Goal: Information Seeking & Learning: Find specific page/section

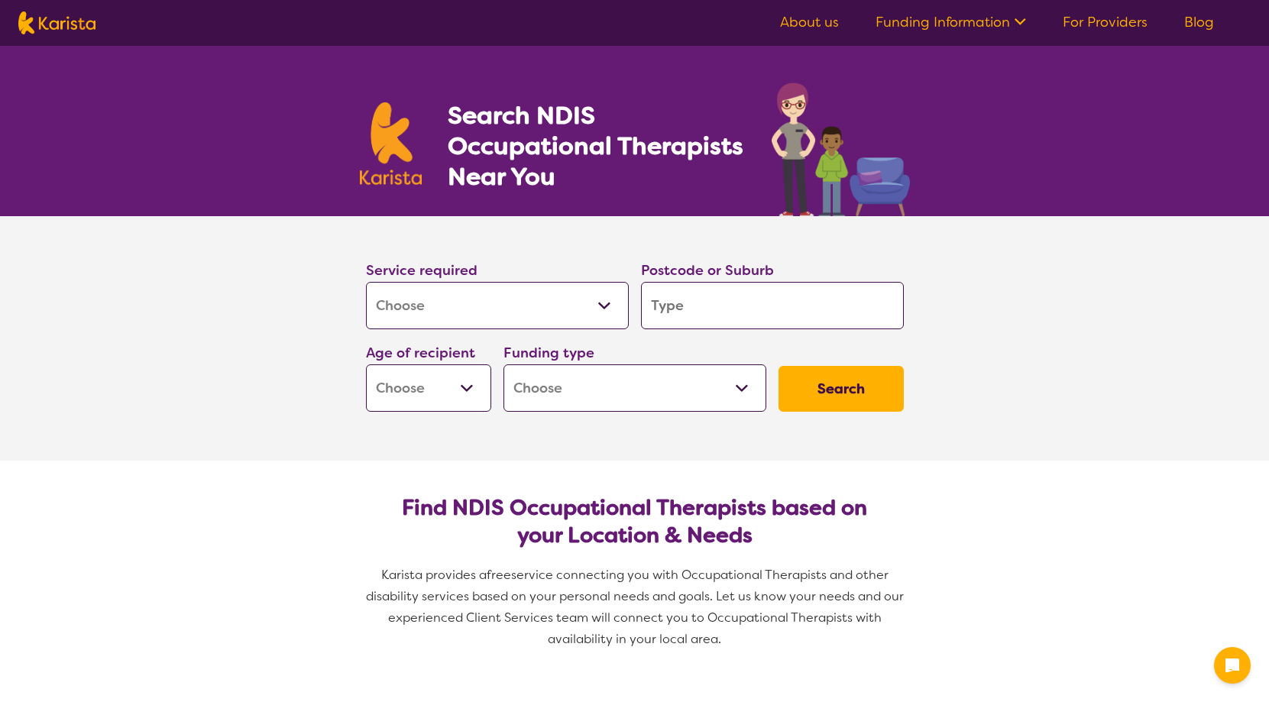
select select "[MEDICAL_DATA]"
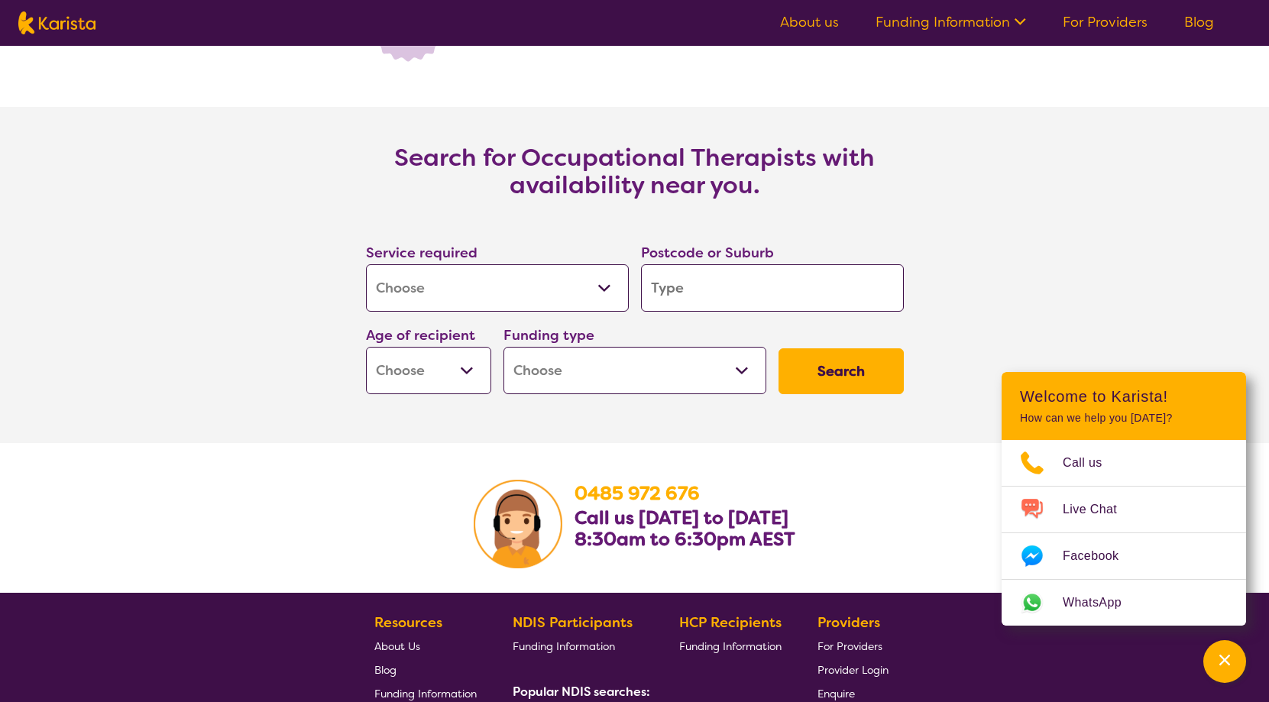
scroll to position [2136, 0]
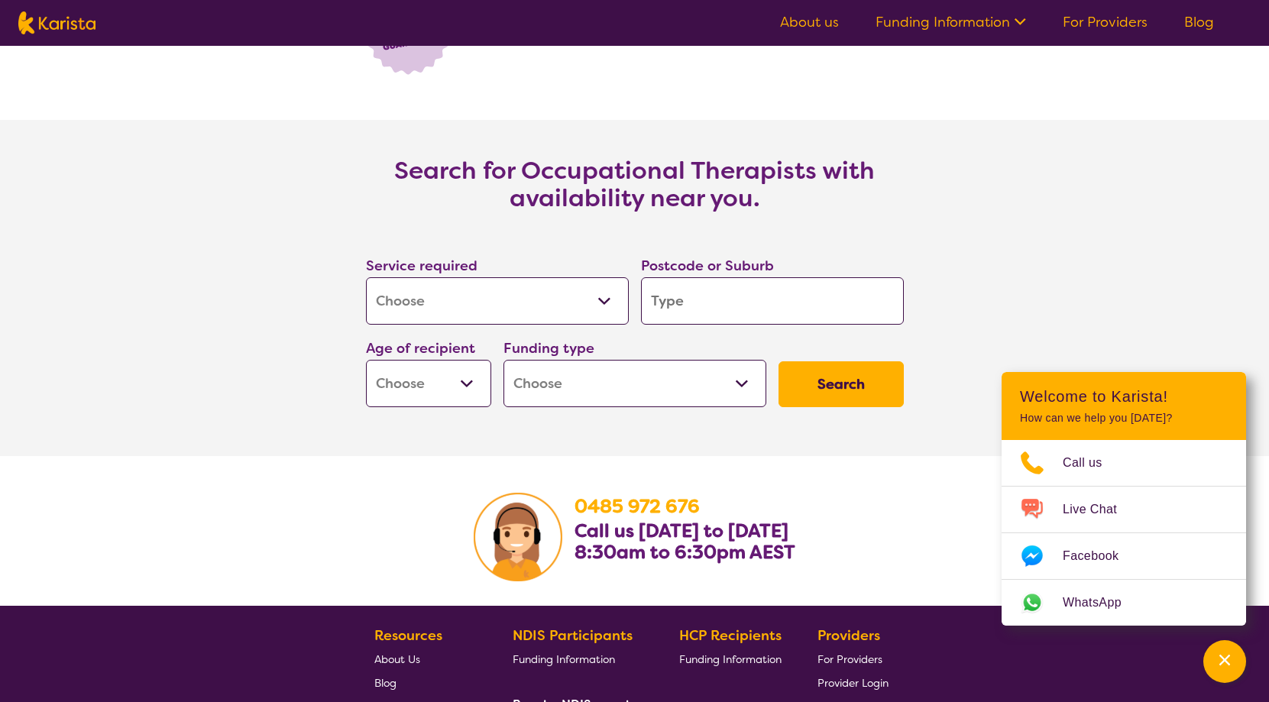
click at [1046, 282] on section "Search for Occupational Therapists with availability near you. Service required…" at bounding box center [634, 288] width 1269 height 336
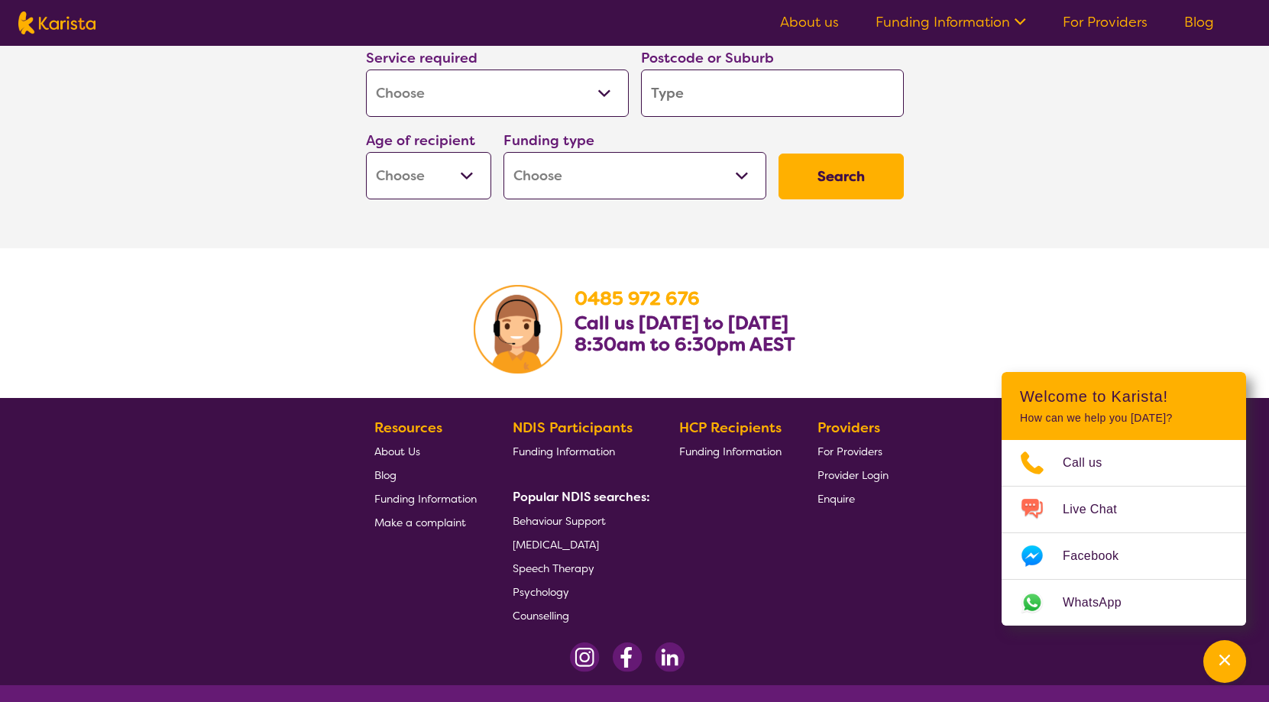
scroll to position [2255, 0]
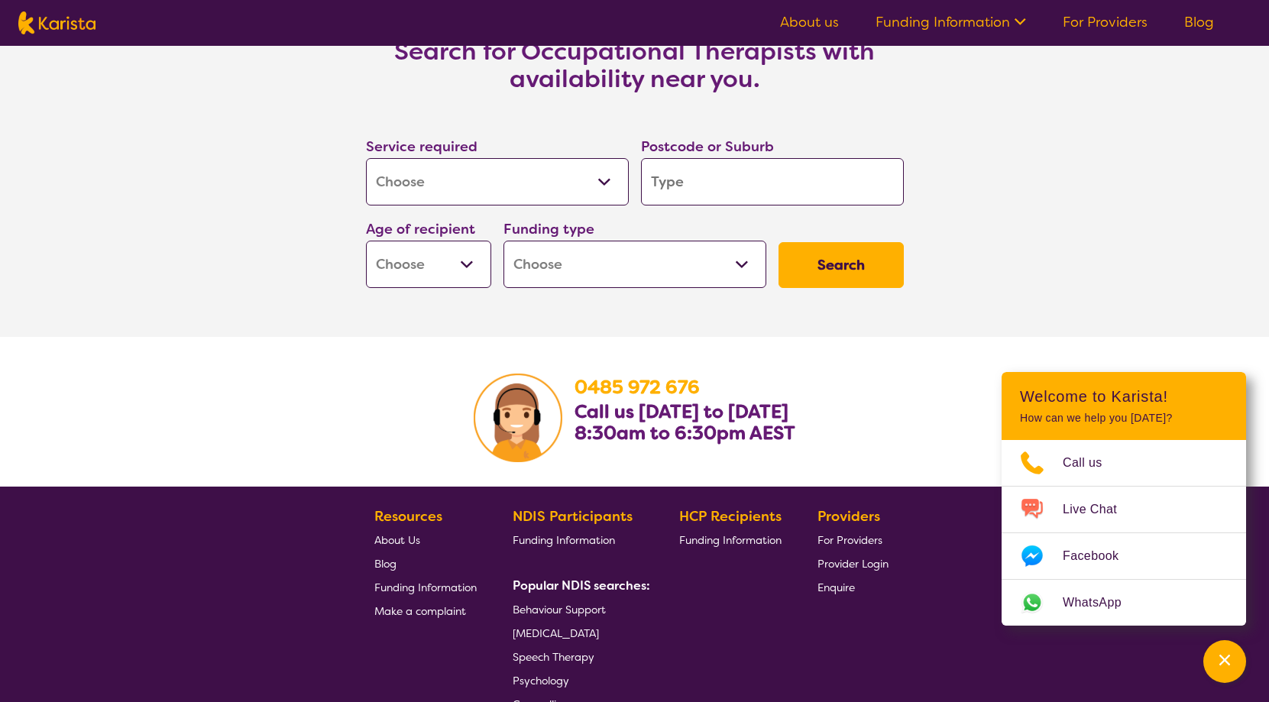
click at [680, 179] on input "search" at bounding box center [772, 181] width 263 height 47
type input "4"
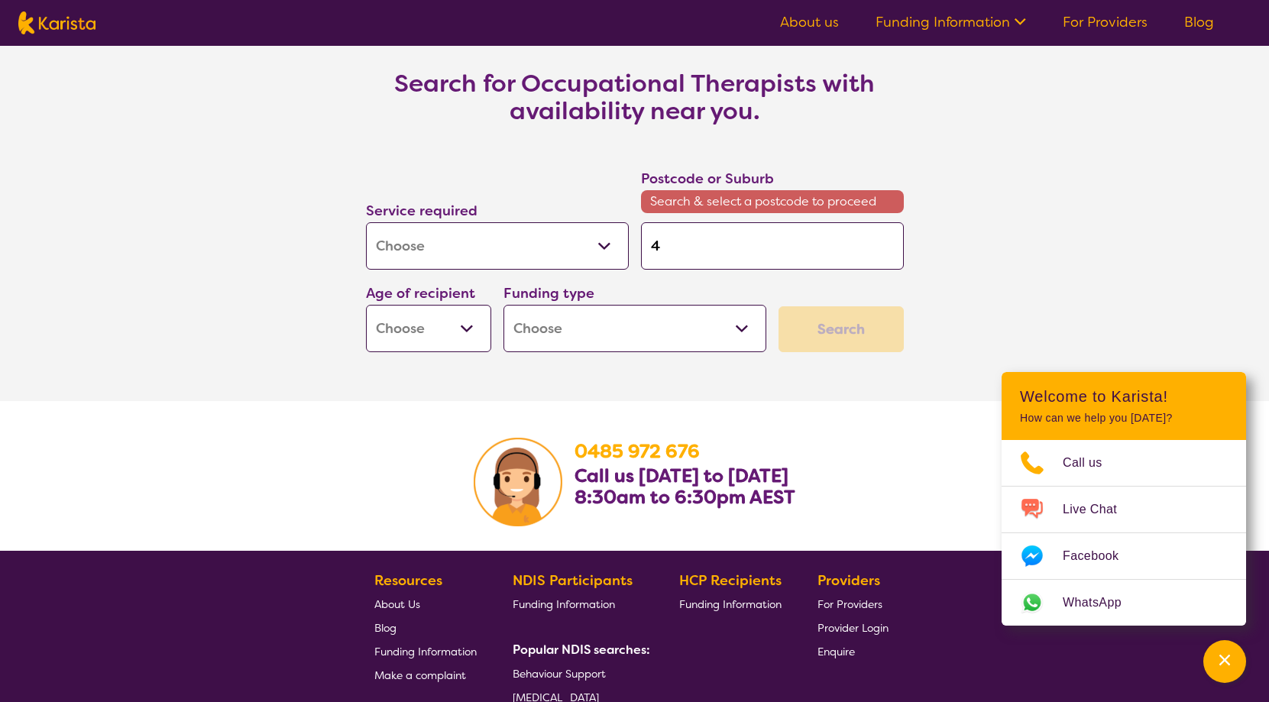
scroll to position [2287, 0]
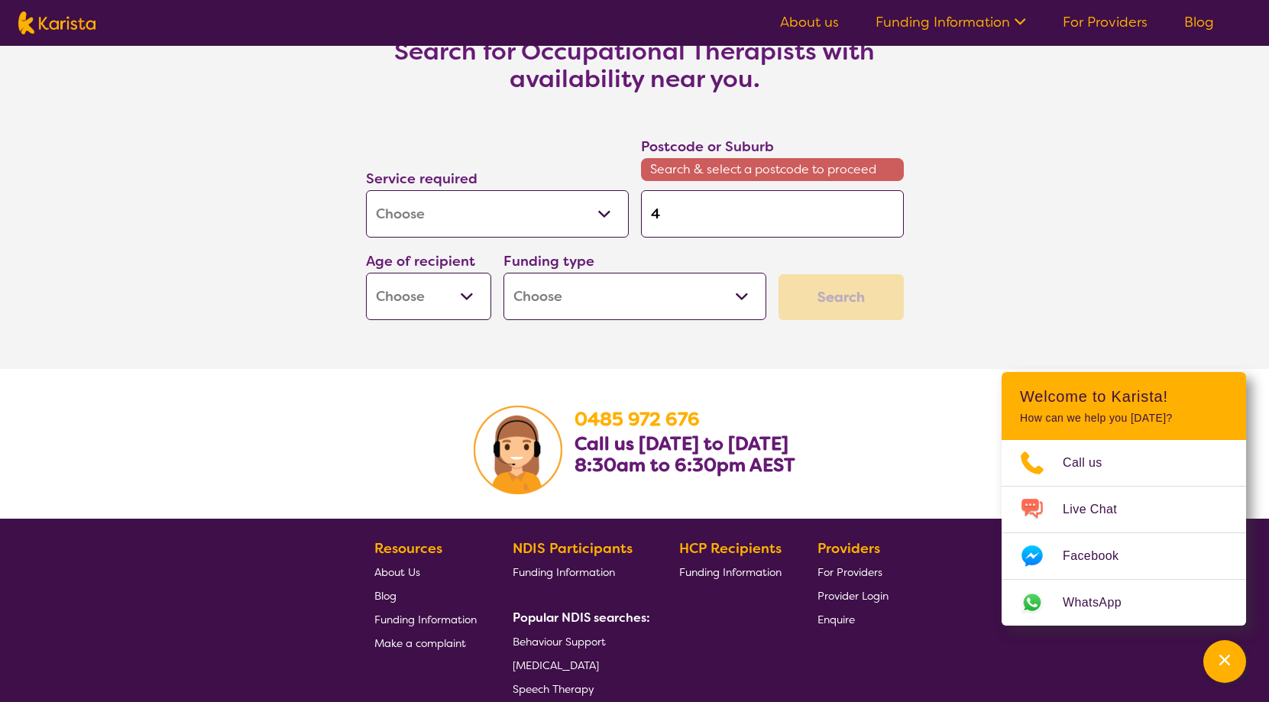
type input "42"
type input "428"
type input "4285"
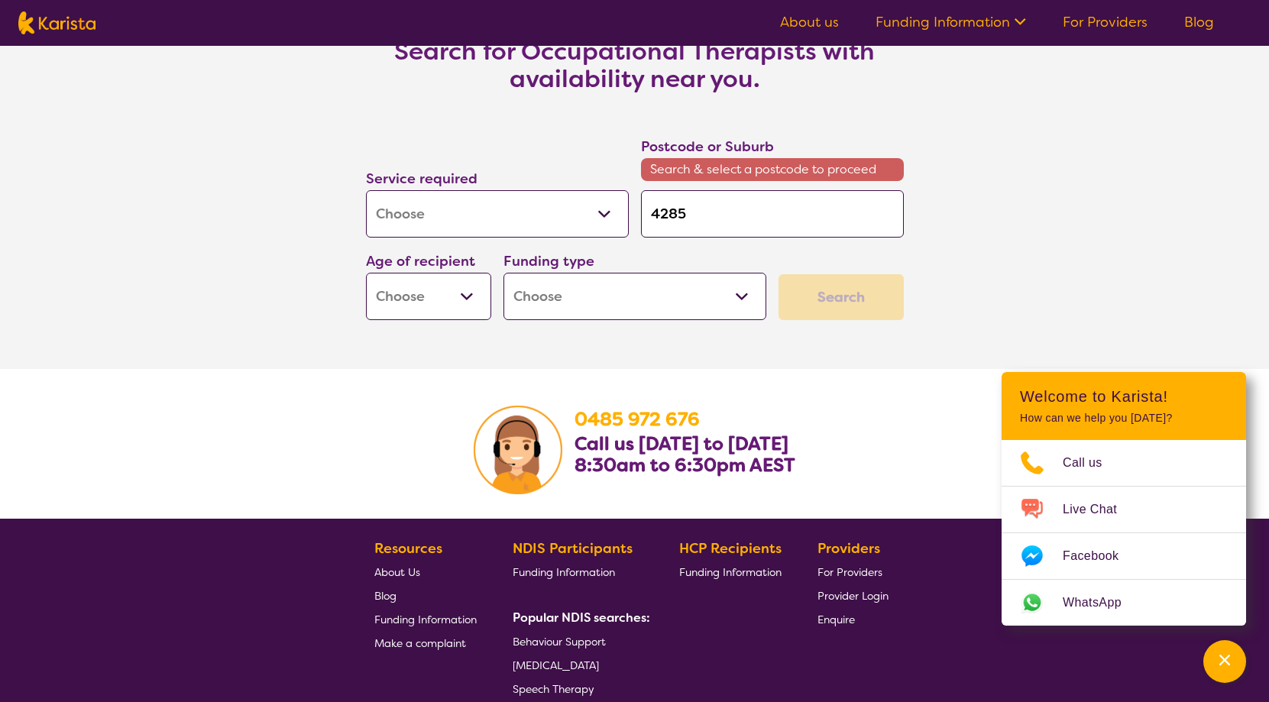
scroll to position [2255, 0]
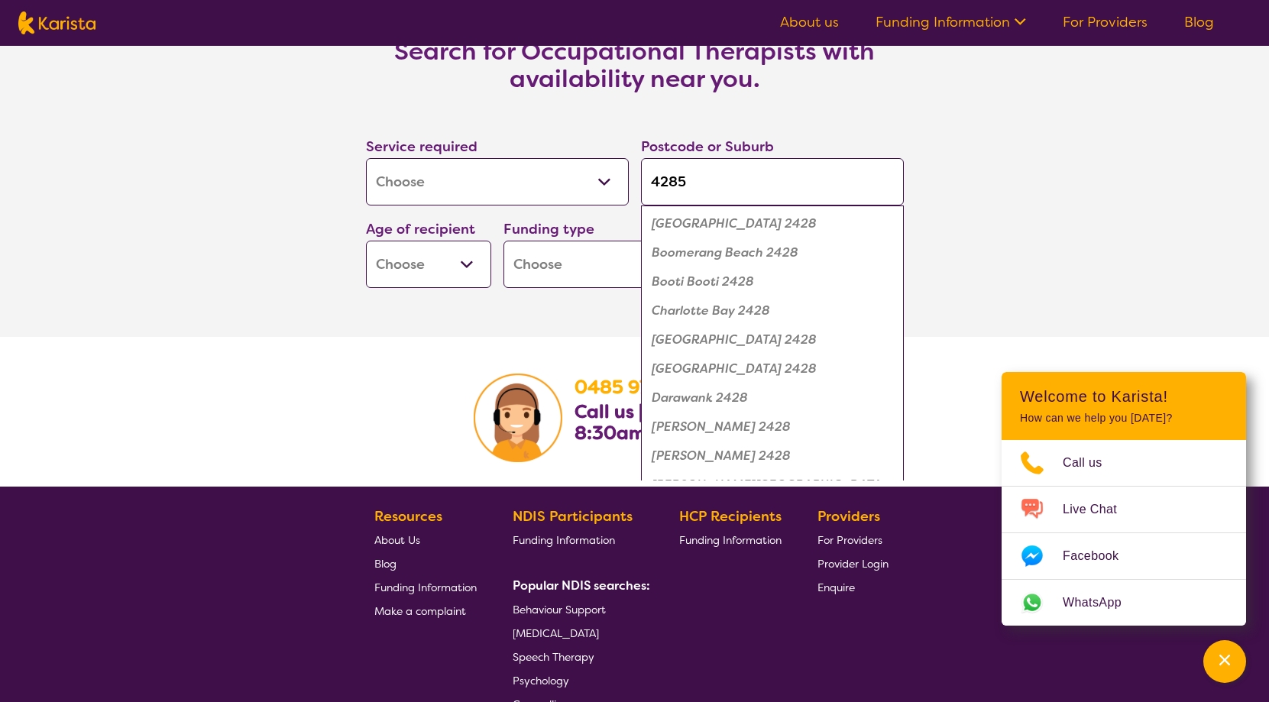
type input "4285"
click at [778, 242] on button "Search" at bounding box center [840, 265] width 125 height 46
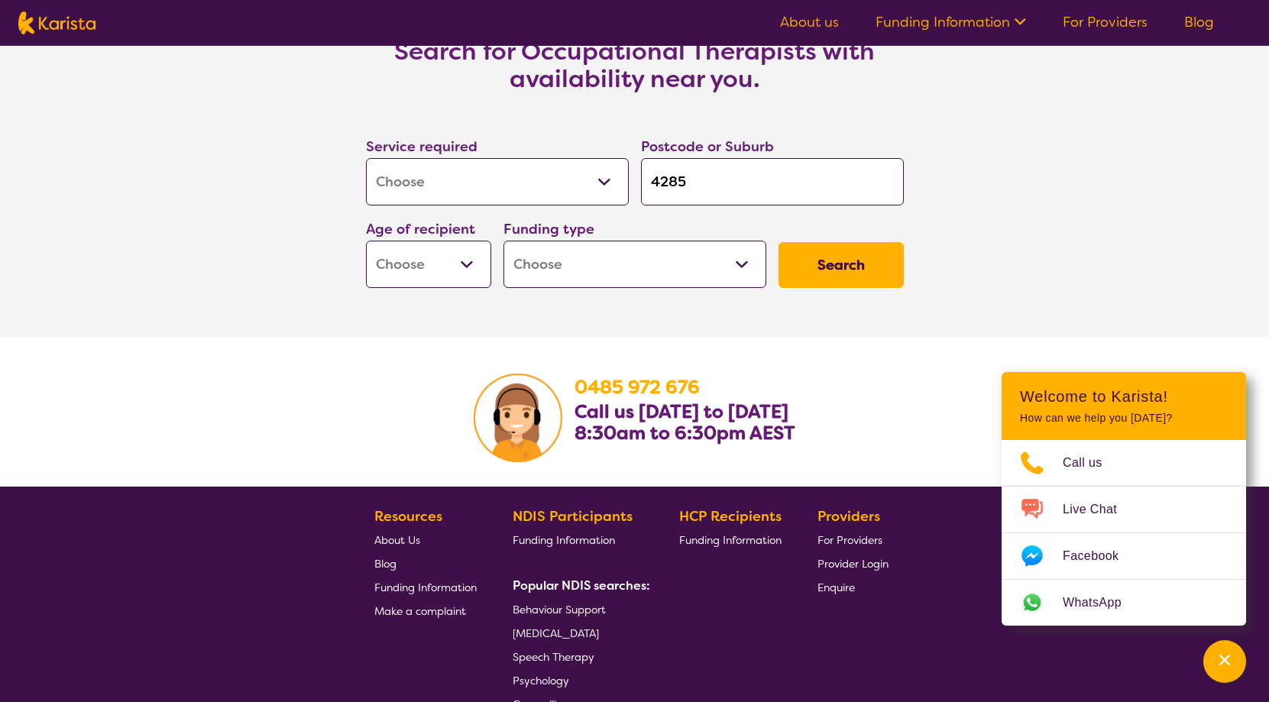
scroll to position [2179, 0]
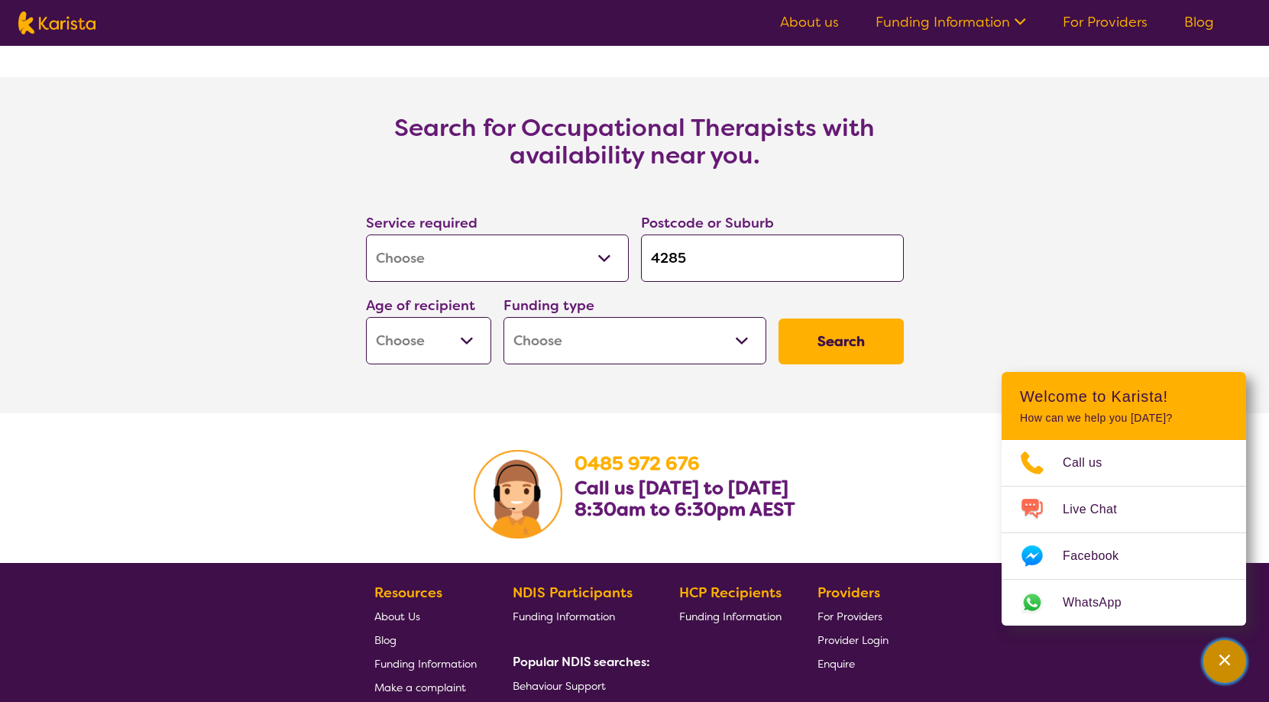
drag, startPoint x: 1218, startPoint y: 664, endPoint x: 1215, endPoint y: 640, distance: 24.6
click at [1218, 664] on icon "Channel Menu" at bounding box center [1224, 659] width 15 height 15
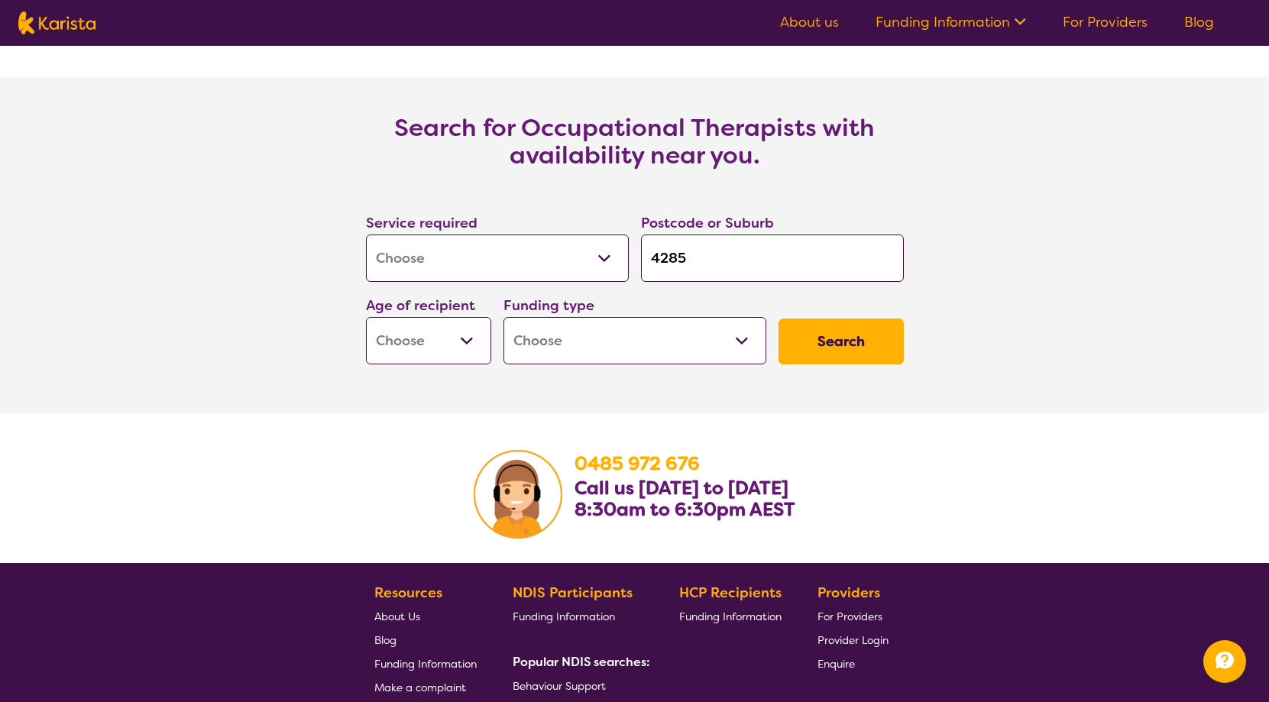
click at [828, 355] on button "Search" at bounding box center [840, 341] width 125 height 46
click at [462, 346] on select "Early Childhood - 0 to 9 Child - 10 to 11 Adolescent - 12 to 17 Adult - 18 to 6…" at bounding box center [428, 340] width 125 height 47
select select "EC"
click at [366, 317] on select "Early Childhood - 0 to 9 Child - 10 to 11 Adolescent - 12 to 17 Adult - 18 to 6…" at bounding box center [428, 340] width 125 height 47
select select "EC"
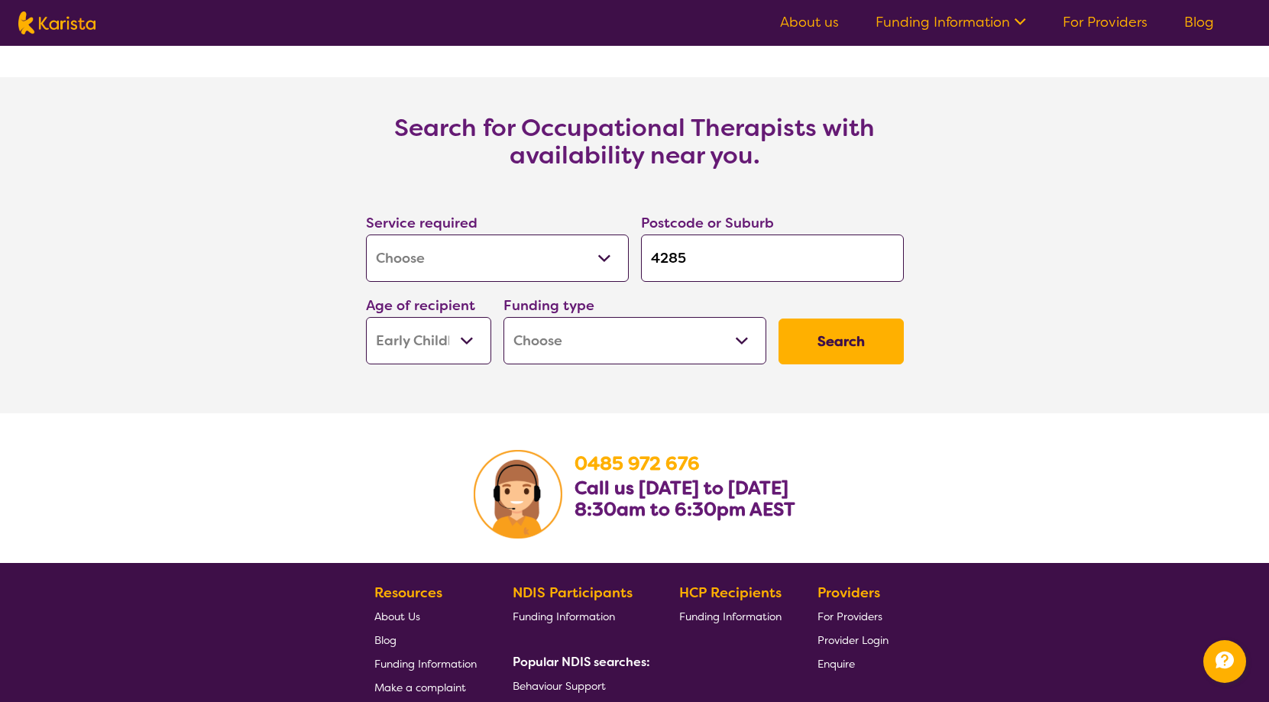
click at [744, 346] on select "Home Care Package (HCP) National Disability Insurance Scheme (NDIS) I don't know" at bounding box center [634, 340] width 263 height 47
select select "i-don-t-know"
click at [503, 317] on select "Home Care Package (HCP) National Disability Insurance Scheme (NDIS) I don't know" at bounding box center [634, 340] width 263 height 47
select select "i-don-t-know"
click at [854, 351] on button "Search" at bounding box center [840, 341] width 125 height 46
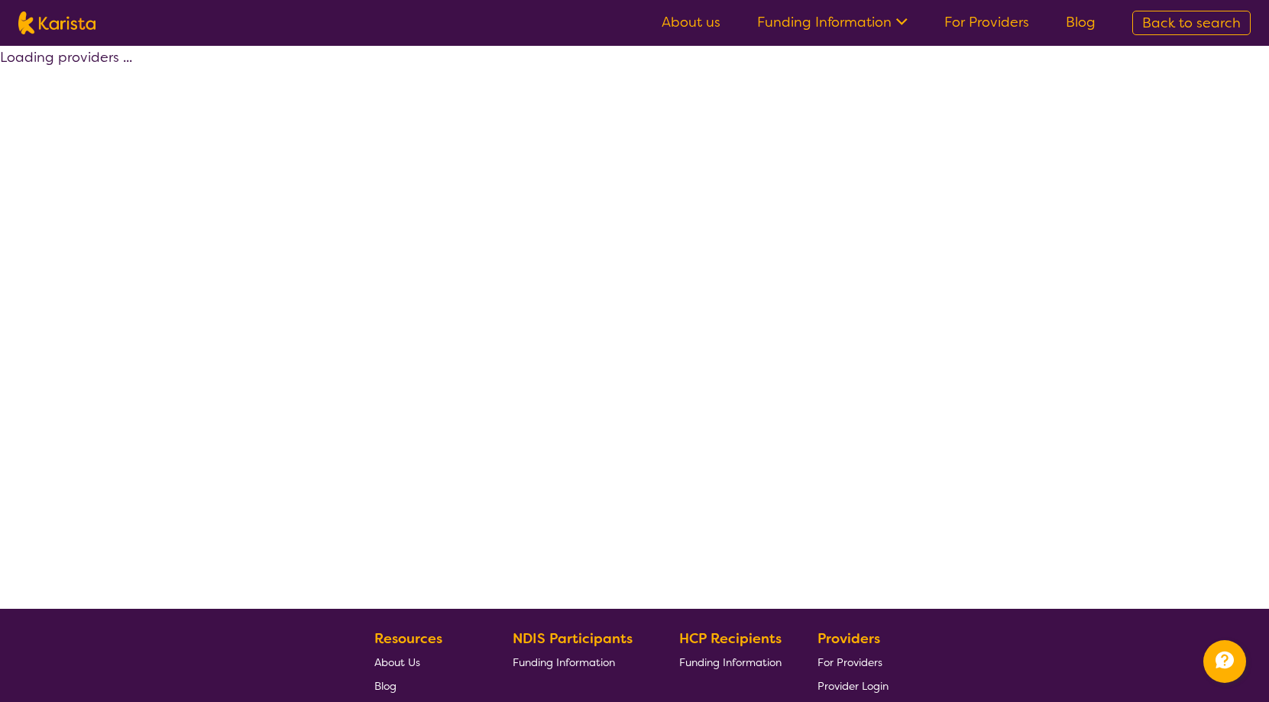
select select "[MEDICAL_DATA]"
select select "EC"
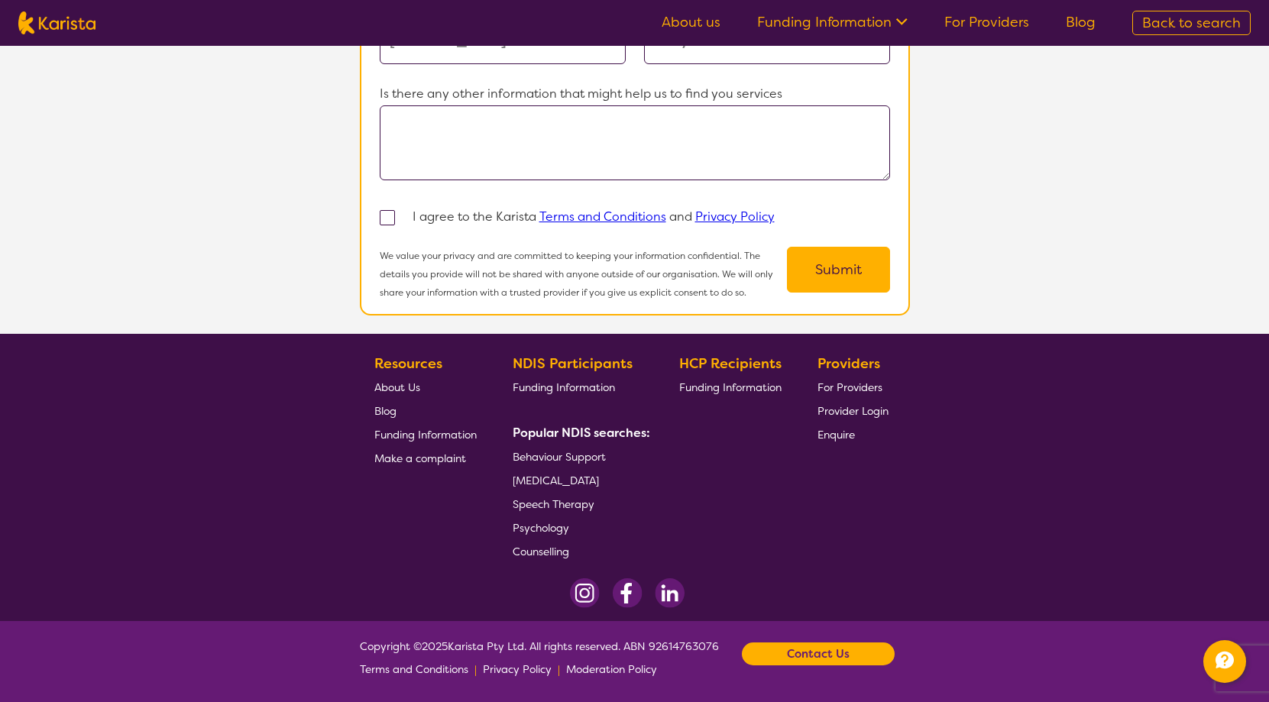
select select "[MEDICAL_DATA]"
select select "EC"
select select "i-don-t-know"
select select "[MEDICAL_DATA]"
select select "EC"
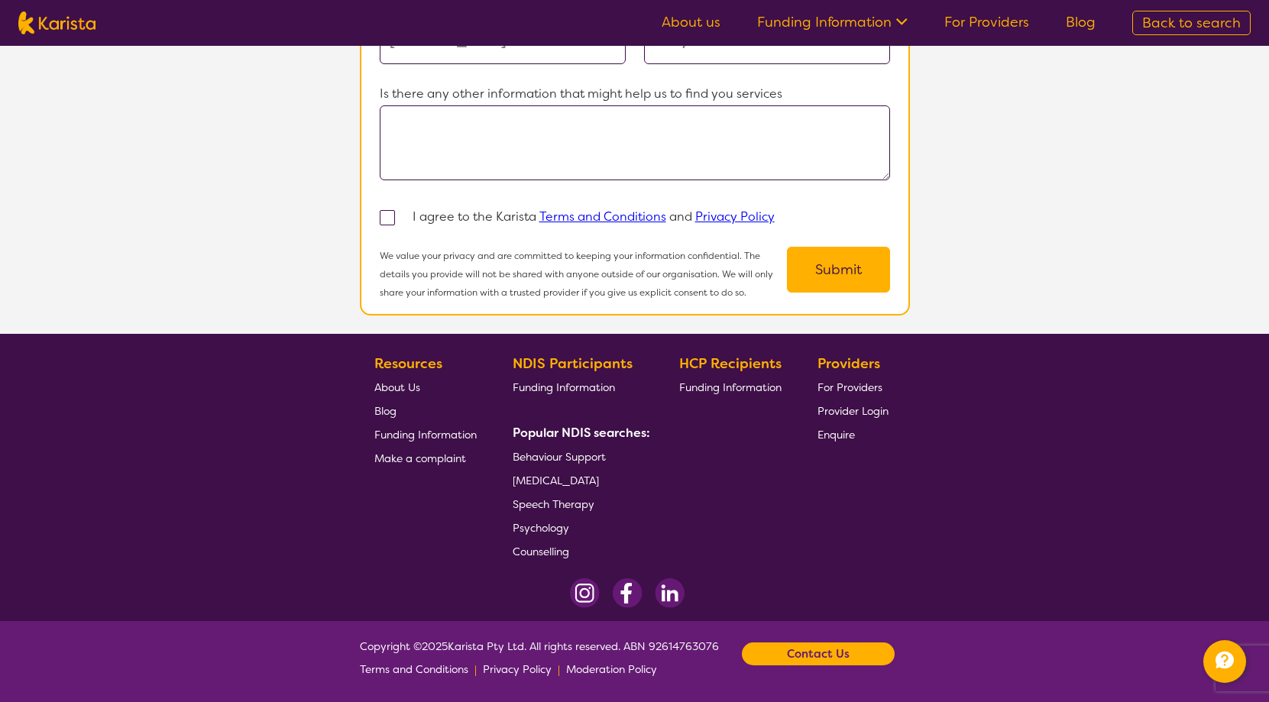
select select "i-don-t-know"
